Goal: Find specific page/section: Find specific page/section

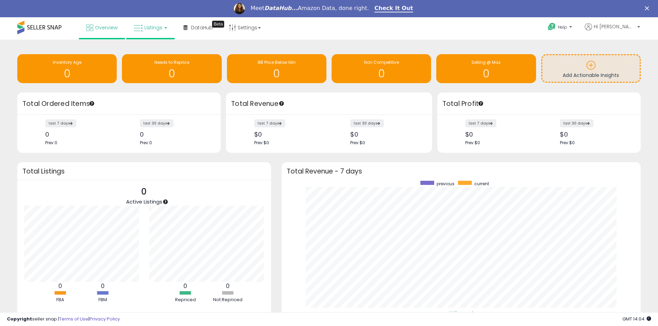
click at [168, 32] on link "Listings" at bounding box center [150, 27] width 44 height 21
click at [162, 77] on icon at bounding box center [157, 78] width 36 height 10
click at [637, 23] on p "Hi [PERSON_NAME]" at bounding box center [612, 27] width 55 height 9
